Goal: Task Accomplishment & Management: Use online tool/utility

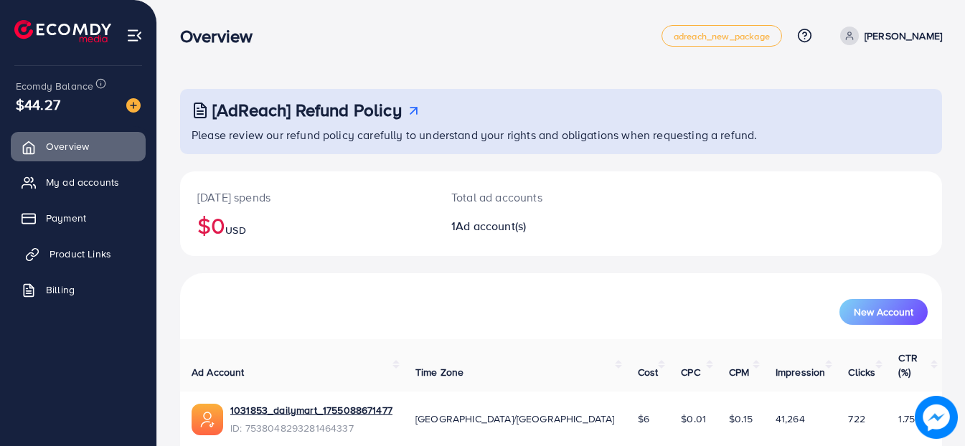
click at [88, 248] on span "Product Links" at bounding box center [81, 254] width 62 height 14
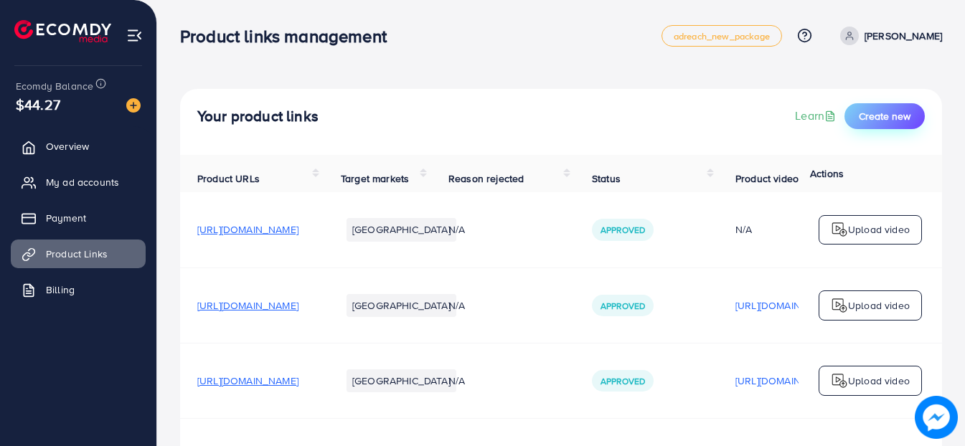
click at [891, 126] on button "Create new" at bounding box center [885, 116] width 80 height 26
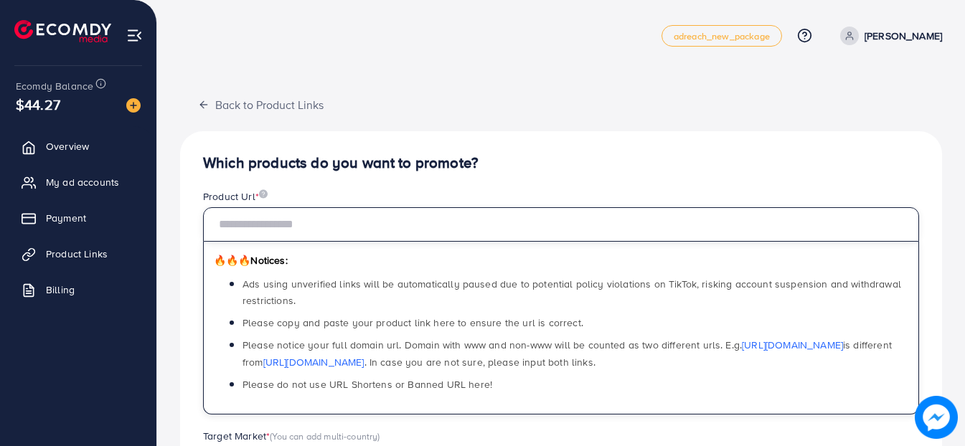
click at [462, 210] on input "text" at bounding box center [561, 224] width 716 height 34
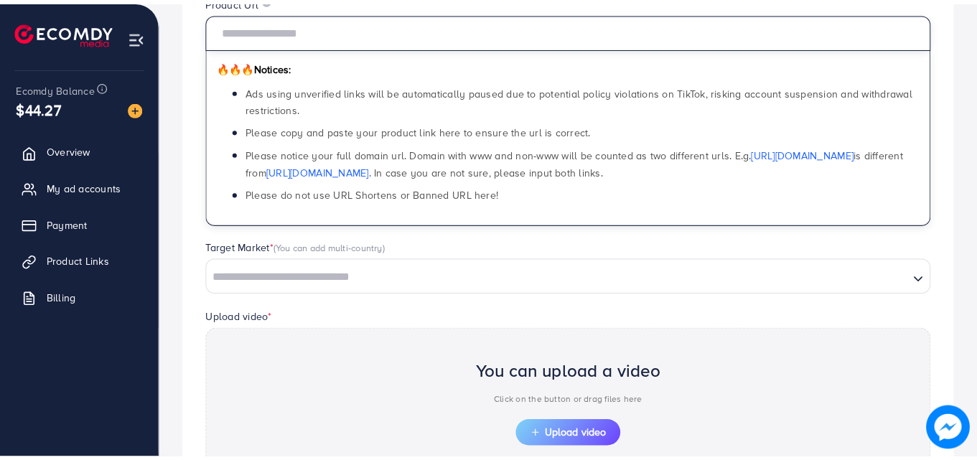
scroll to position [195, 0]
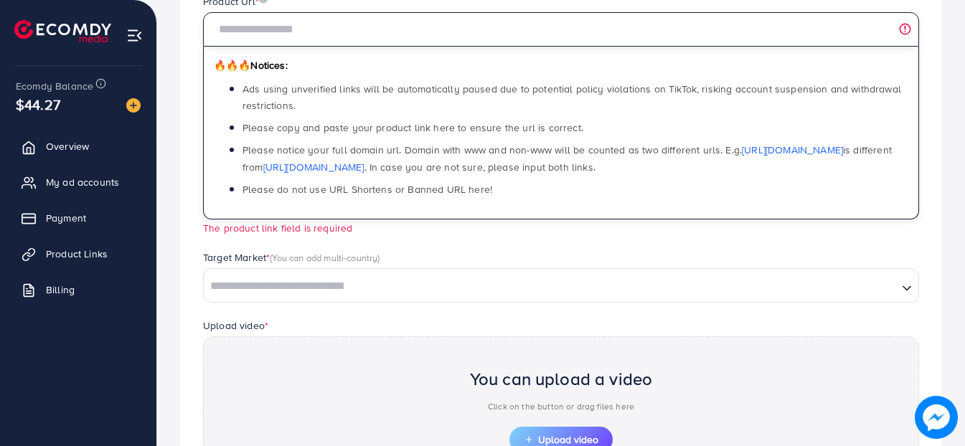
click at [324, 32] on input "text" at bounding box center [561, 29] width 716 height 34
paste input "**********"
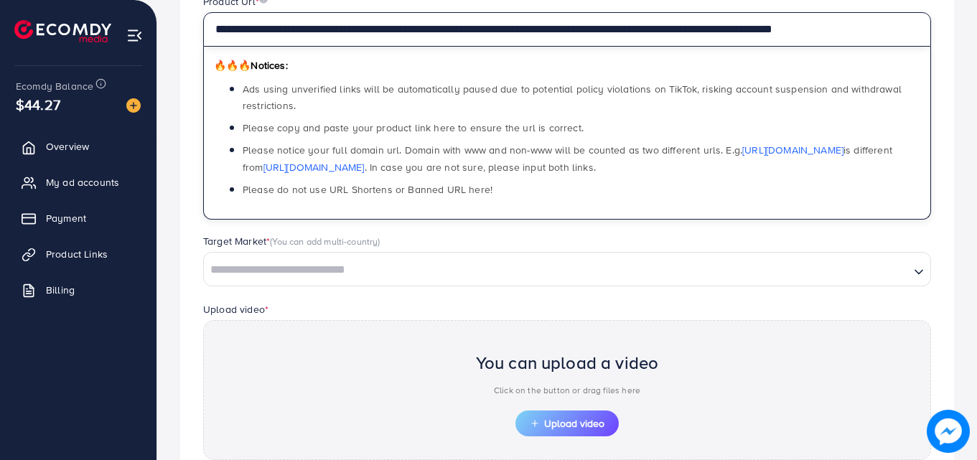
type input "**********"
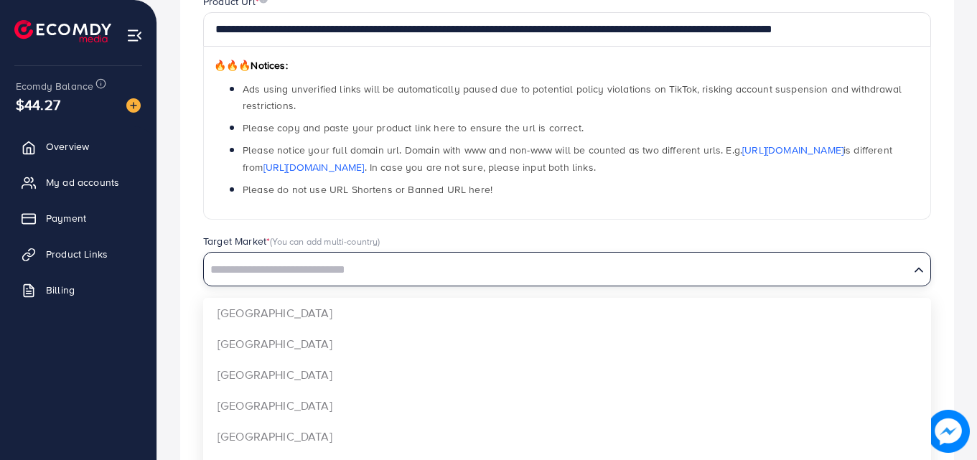
click at [557, 268] on input "Search for option" at bounding box center [556, 270] width 703 height 22
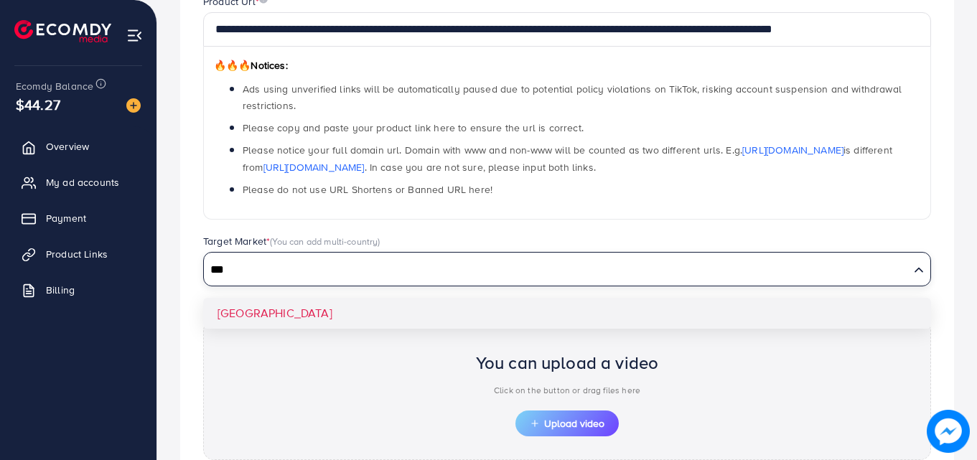
type input "***"
click at [462, 315] on div "**********" at bounding box center [567, 262] width 774 height 653
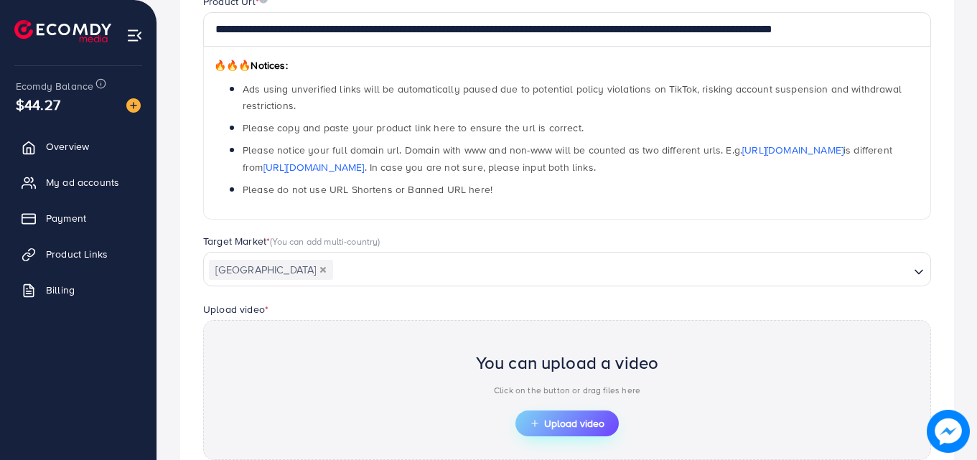
click at [543, 415] on button "Upload video" at bounding box center [566, 424] width 103 height 26
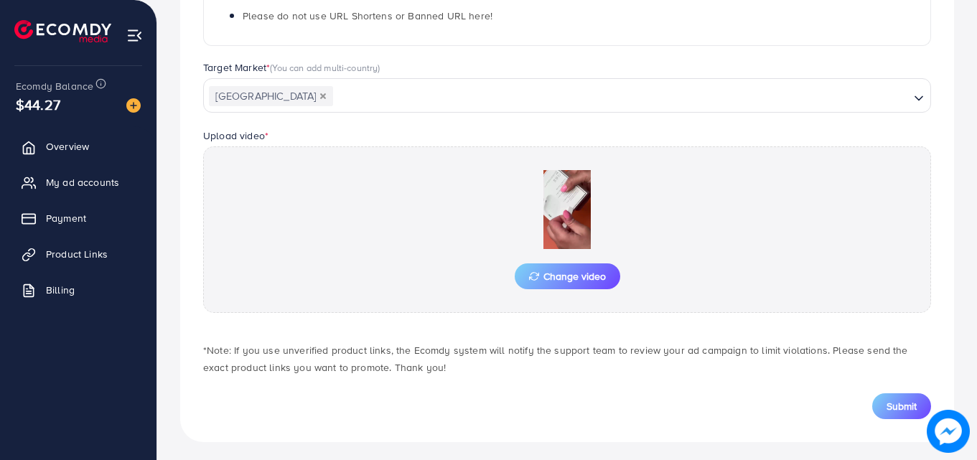
scroll to position [374, 0]
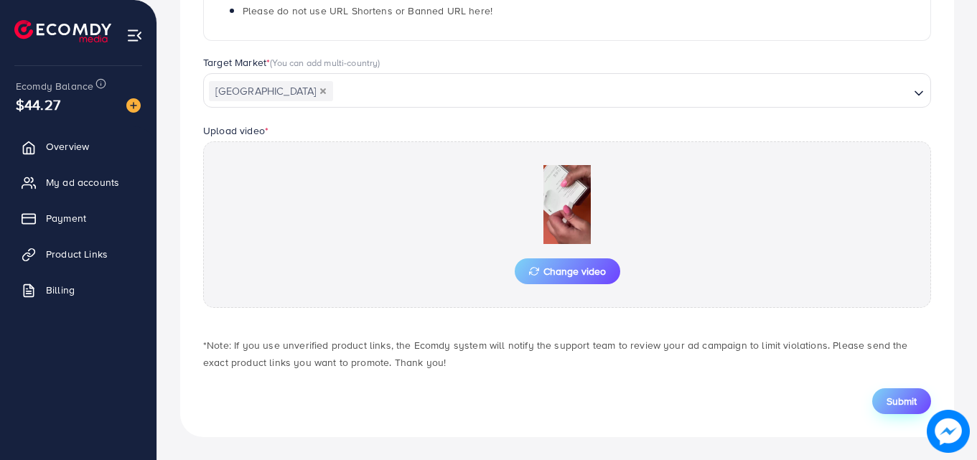
click at [900, 398] on span "Submit" at bounding box center [902, 401] width 30 height 14
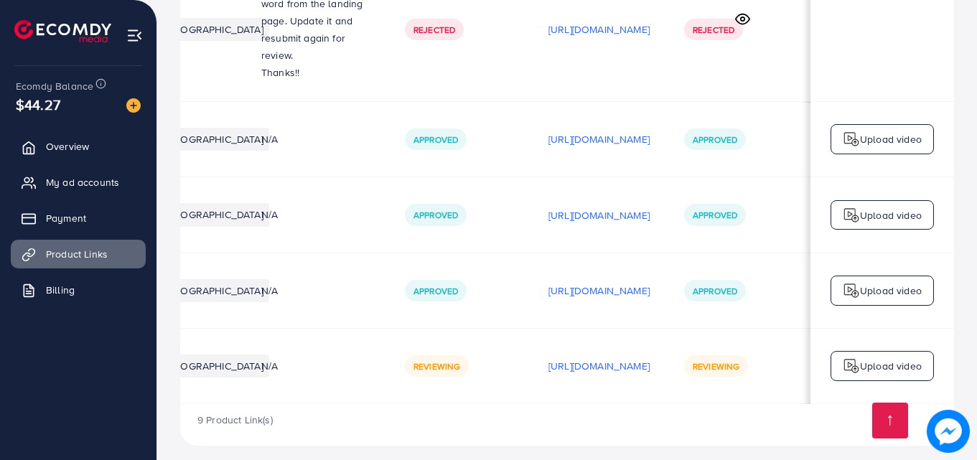
scroll to position [0, 363]
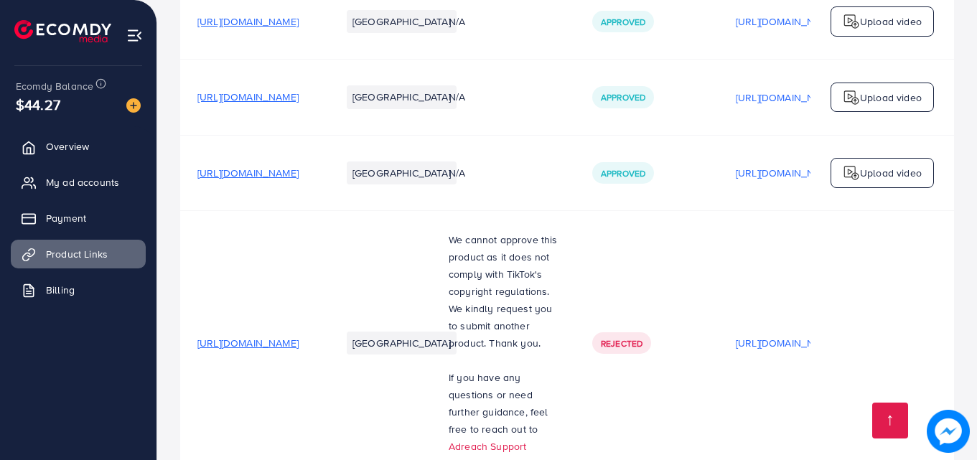
scroll to position [780, 0]
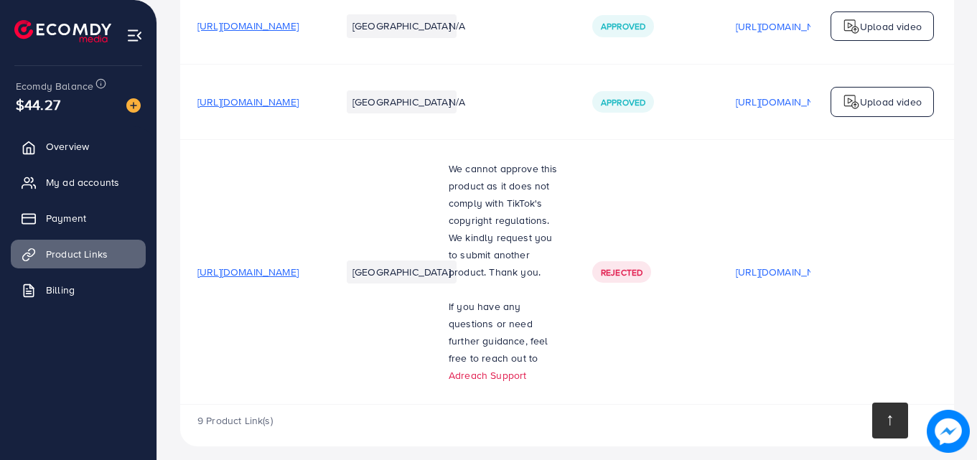
drag, startPoint x: 875, startPoint y: 421, endPoint x: 894, endPoint y: 423, distance: 19.5
click at [894, 423] on link at bounding box center [890, 421] width 36 height 36
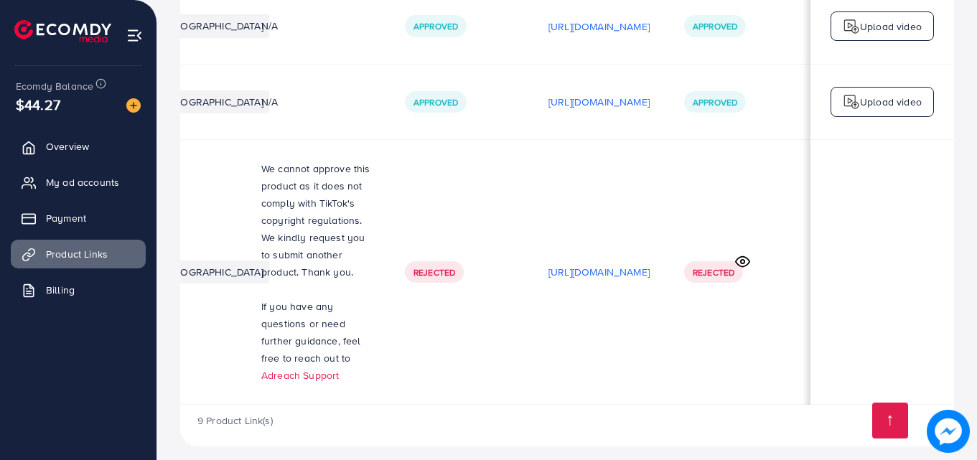
scroll to position [0, 363]
click at [743, 260] on circle at bounding box center [743, 262] width 4 height 4
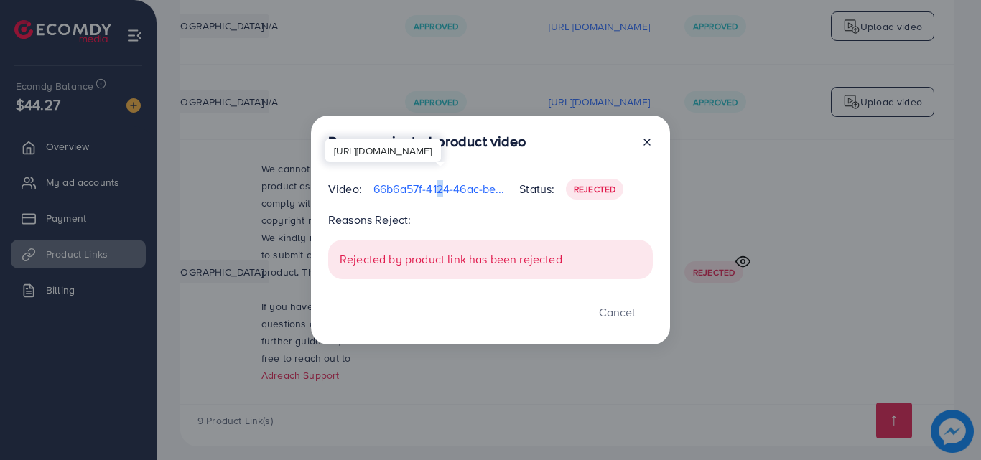
drag, startPoint x: 446, startPoint y: 188, endPoint x: 436, endPoint y: 190, distance: 10.2
click at [436, 190] on p "66b6a57f-4124-46ac-beb3-24e5b1913e11-1757341744204.mp4" at bounding box center [440, 188] width 134 height 17
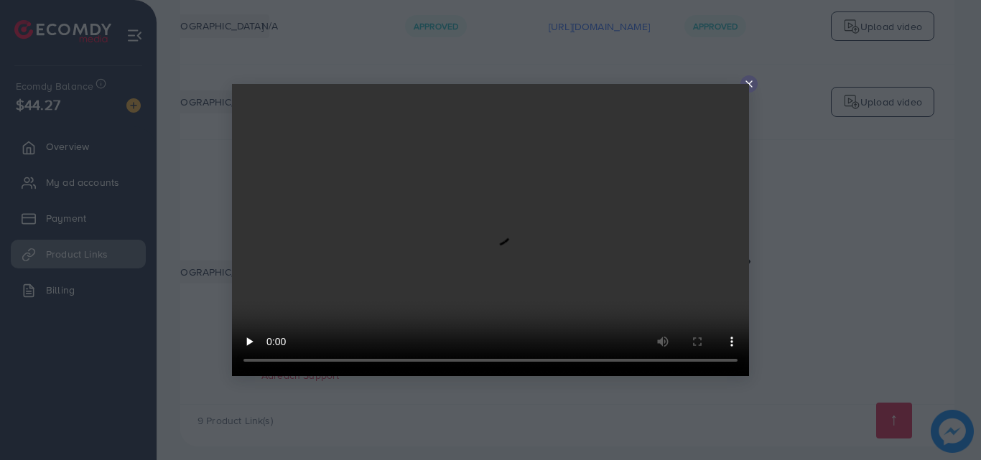
click at [747, 84] on div at bounding box center [490, 230] width 517 height 292
click at [747, 87] on video at bounding box center [490, 230] width 517 height 292
click at [747, 88] on video at bounding box center [490, 230] width 517 height 292
click at [747, 84] on video at bounding box center [490, 230] width 517 height 292
click at [743, 85] on video at bounding box center [490, 230] width 517 height 292
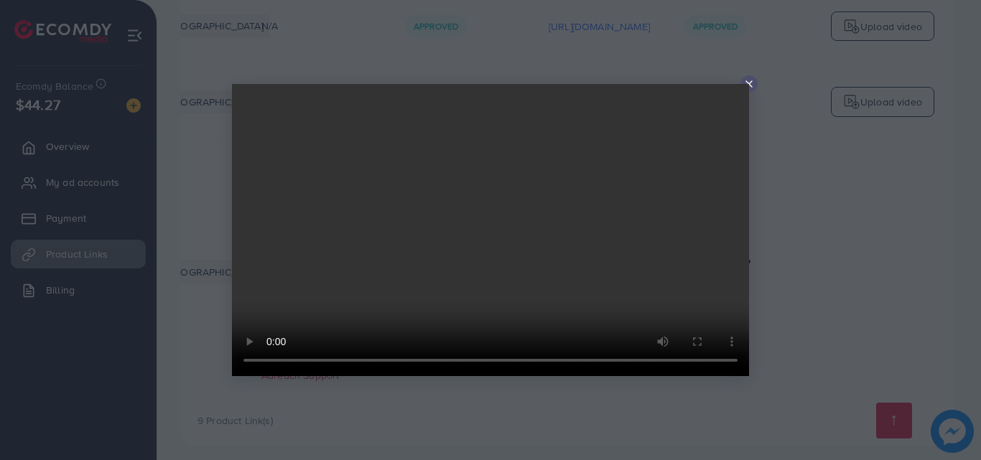
click at [747, 80] on icon at bounding box center [748, 83] width 11 height 11
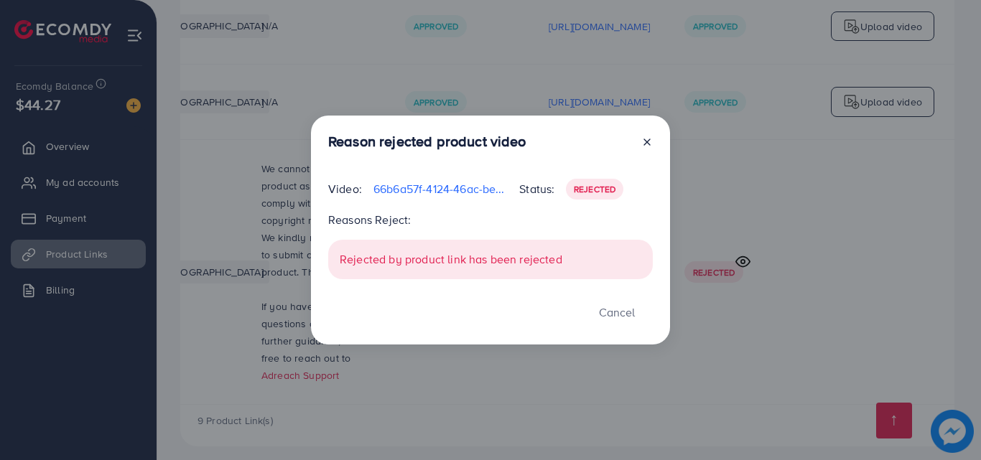
click at [363, 223] on p "Reasons Reject:" at bounding box center [490, 219] width 324 height 17
click at [490, 332] on div "Reason rejected product video Video: 66b6a57f-4124-46ac-beb3-24e5b1913e11-17573…" at bounding box center [490, 231] width 359 height 230
click at [647, 142] on line at bounding box center [647, 142] width 6 height 6
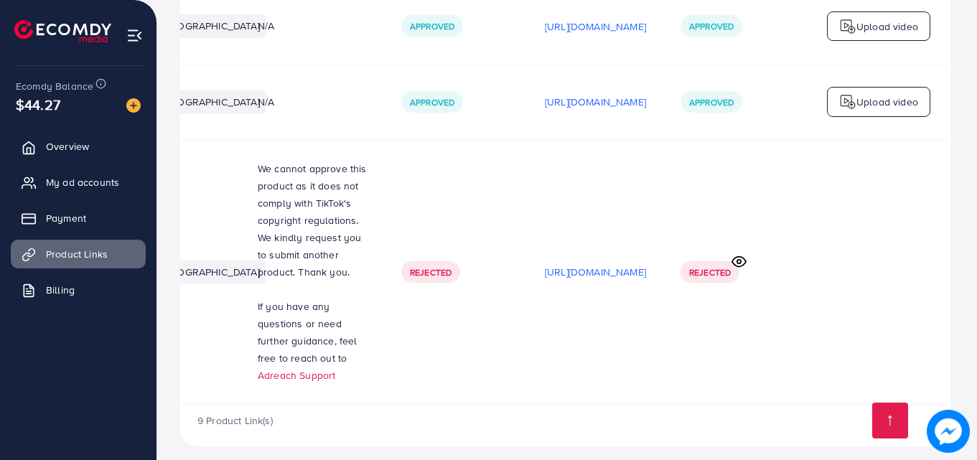
scroll to position [0, 360]
